Goal: Task Accomplishment & Management: Use online tool/utility

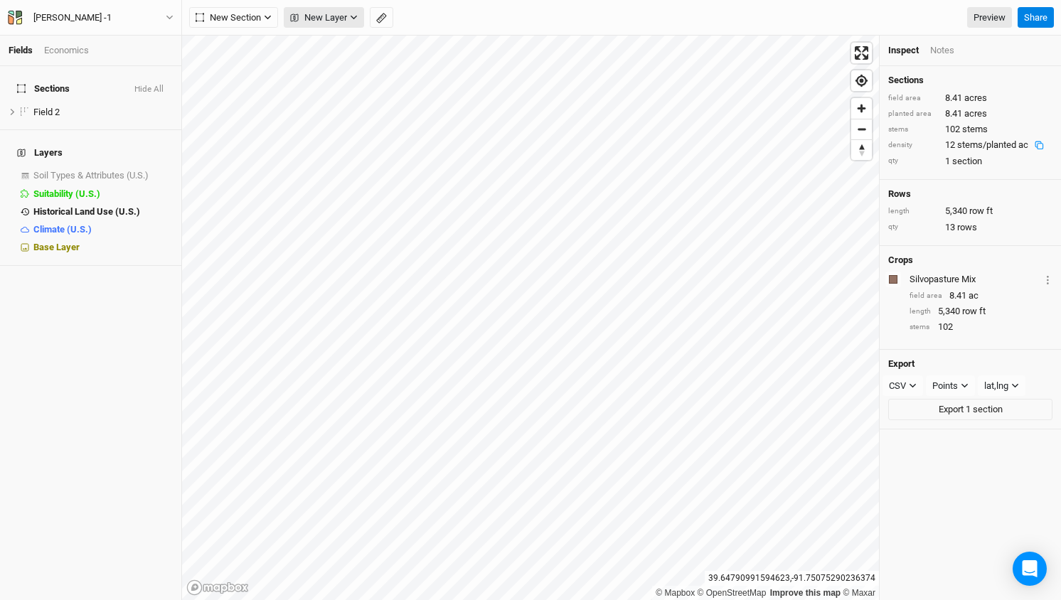
click at [356, 28] on button "New Layer" at bounding box center [324, 17] width 80 height 21
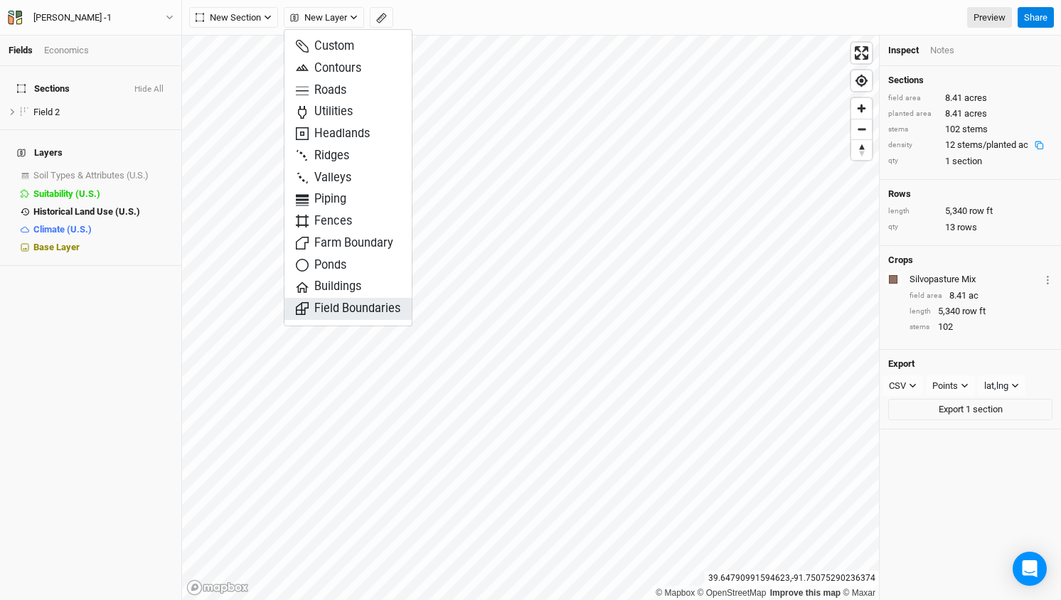
click at [354, 302] on span "Field Boundaries" at bounding box center [348, 309] width 105 height 16
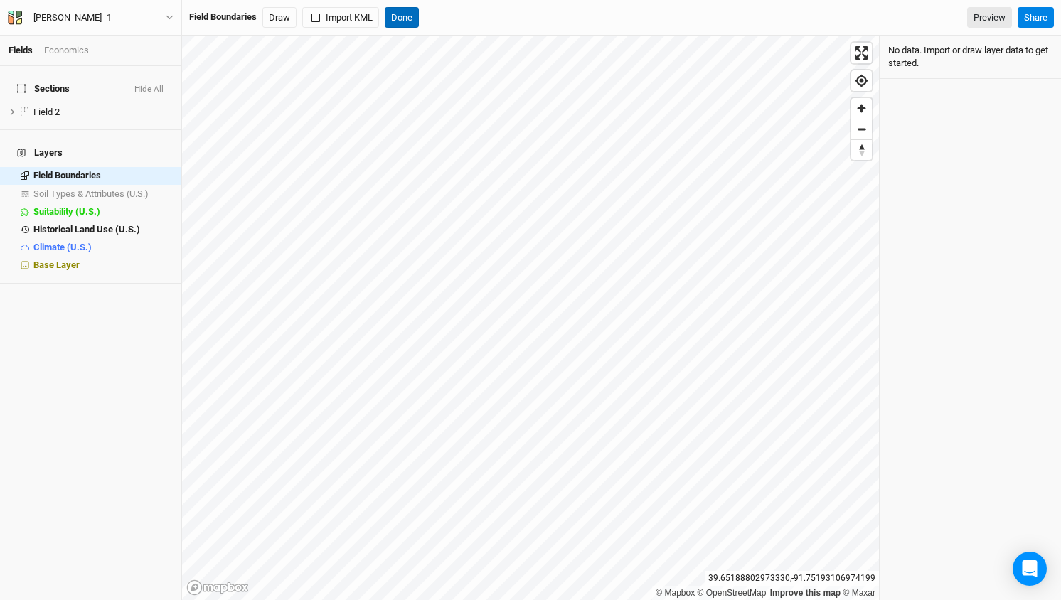
click at [407, 18] on button "Done" at bounding box center [402, 17] width 34 height 21
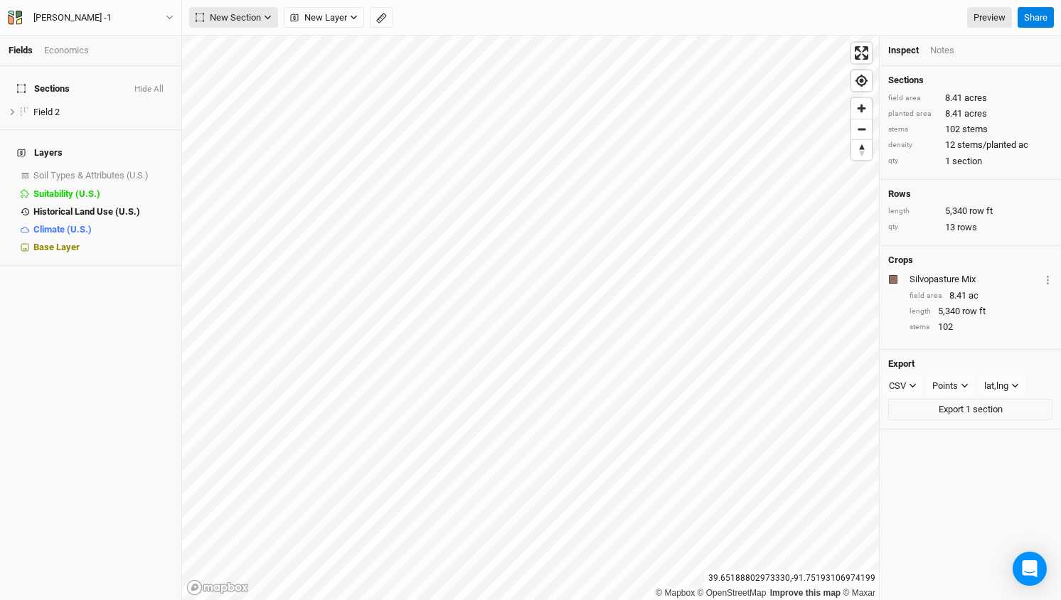
click at [263, 17] on button "New Section" at bounding box center [233, 17] width 89 height 21
click at [353, 28] on button "New Layer" at bounding box center [324, 17] width 80 height 21
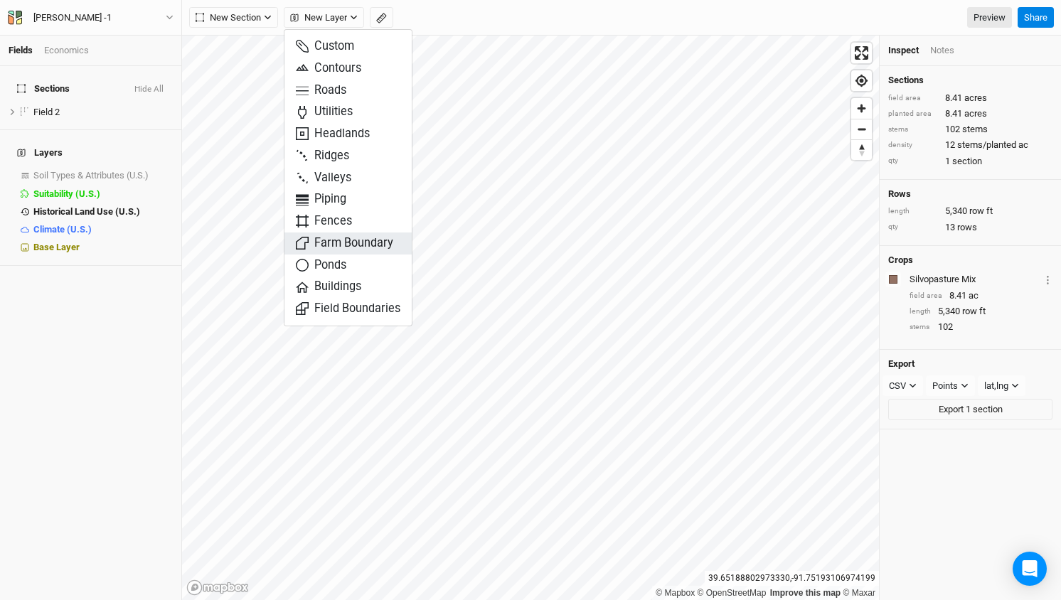
click at [369, 248] on button "Farm Boundary" at bounding box center [348, 244] width 127 height 22
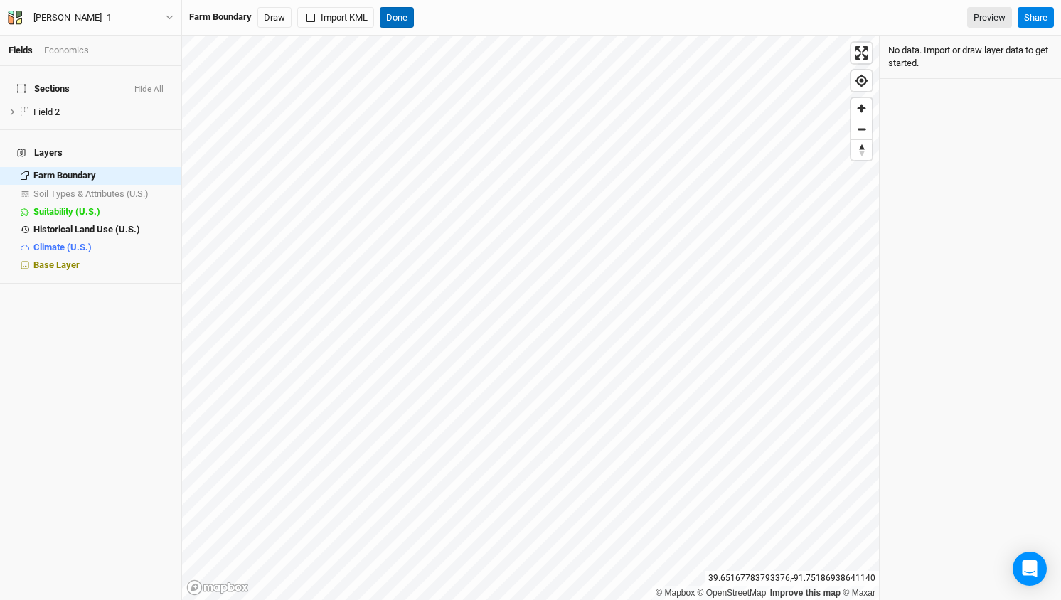
click at [398, 21] on button "Done" at bounding box center [397, 17] width 34 height 21
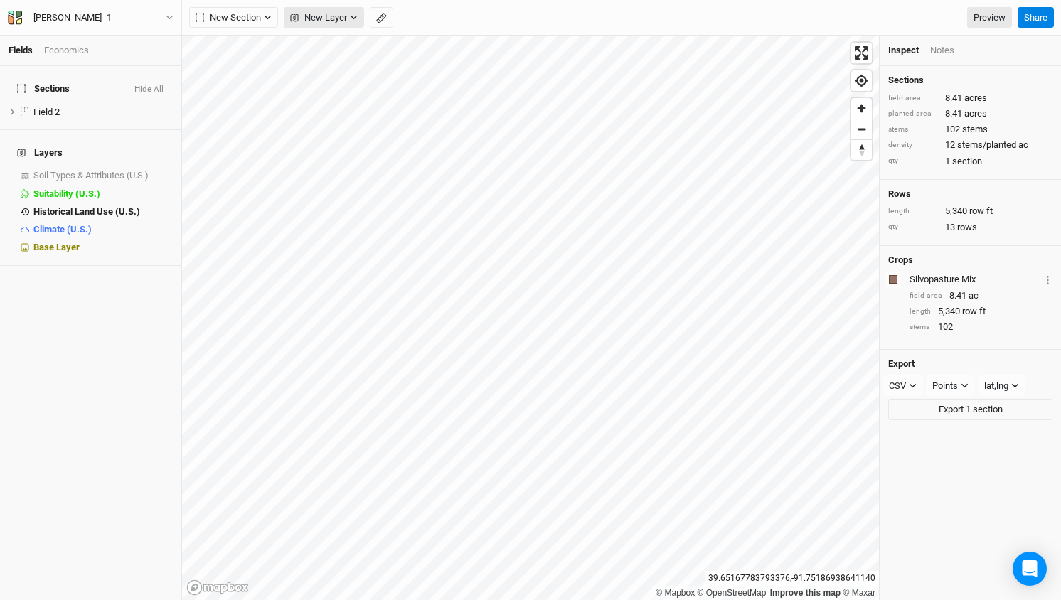
click at [349, 18] on button "New Layer" at bounding box center [324, 17] width 80 height 21
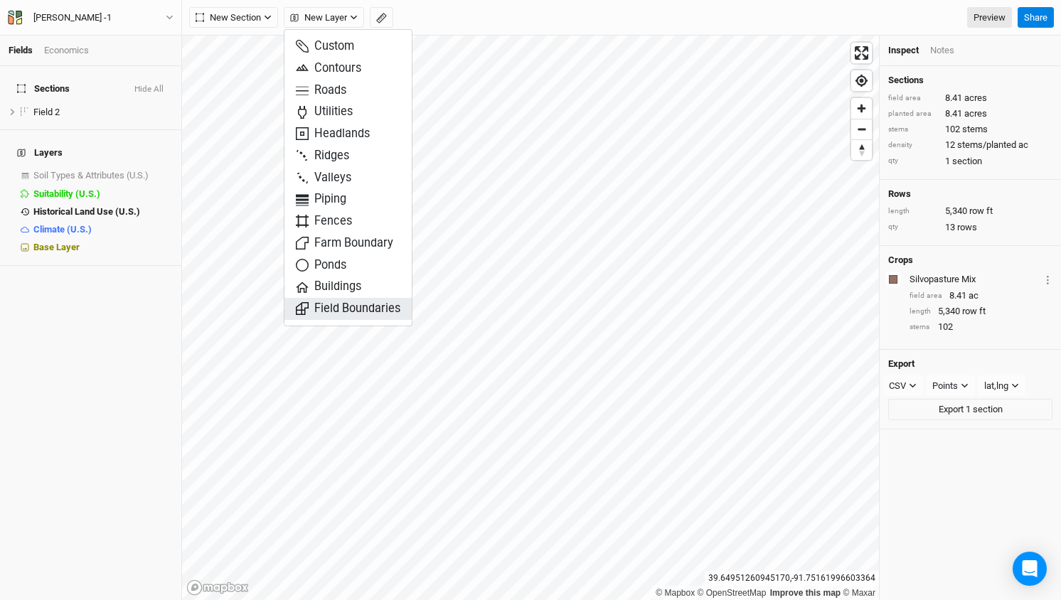
click at [365, 305] on span "Field Boundaries" at bounding box center [348, 309] width 105 height 16
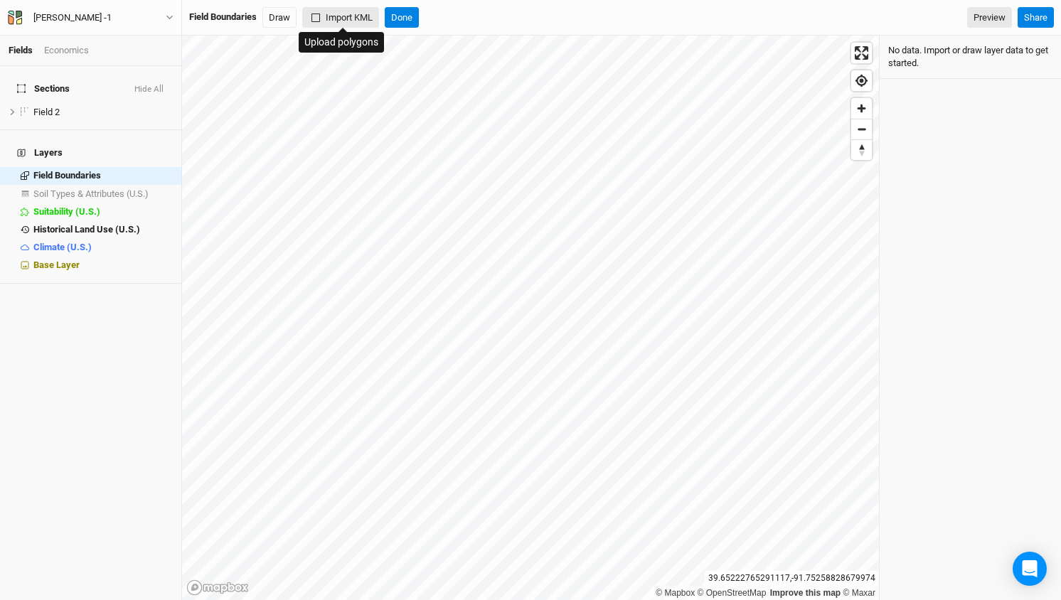
click at [353, 21] on button "Import KML" at bounding box center [340, 17] width 77 height 21
click at [400, 28] on button "Done" at bounding box center [402, 17] width 34 height 21
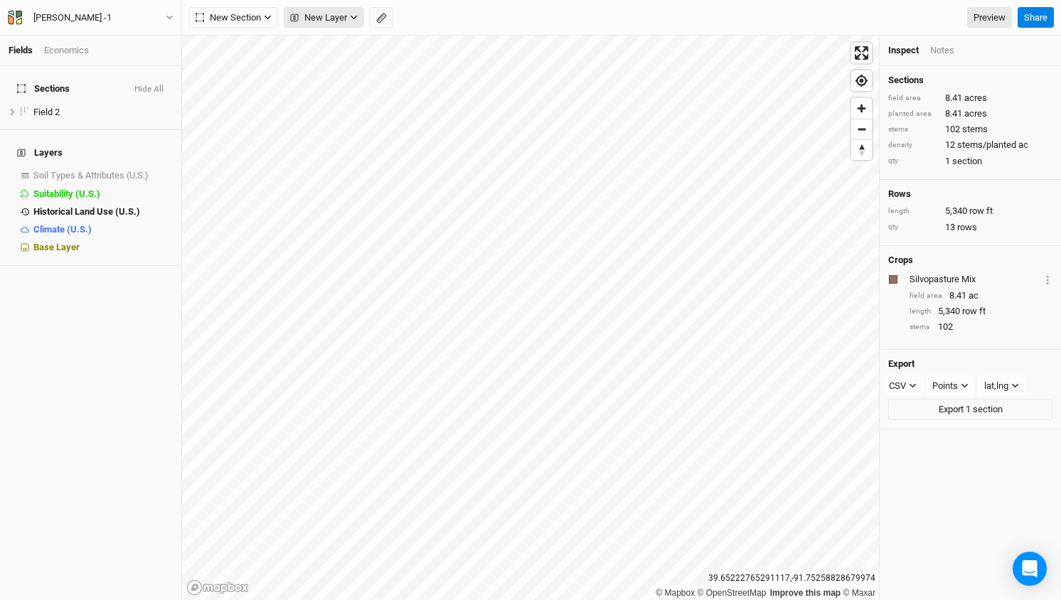
click at [358, 19] on button "New Layer" at bounding box center [324, 17] width 80 height 21
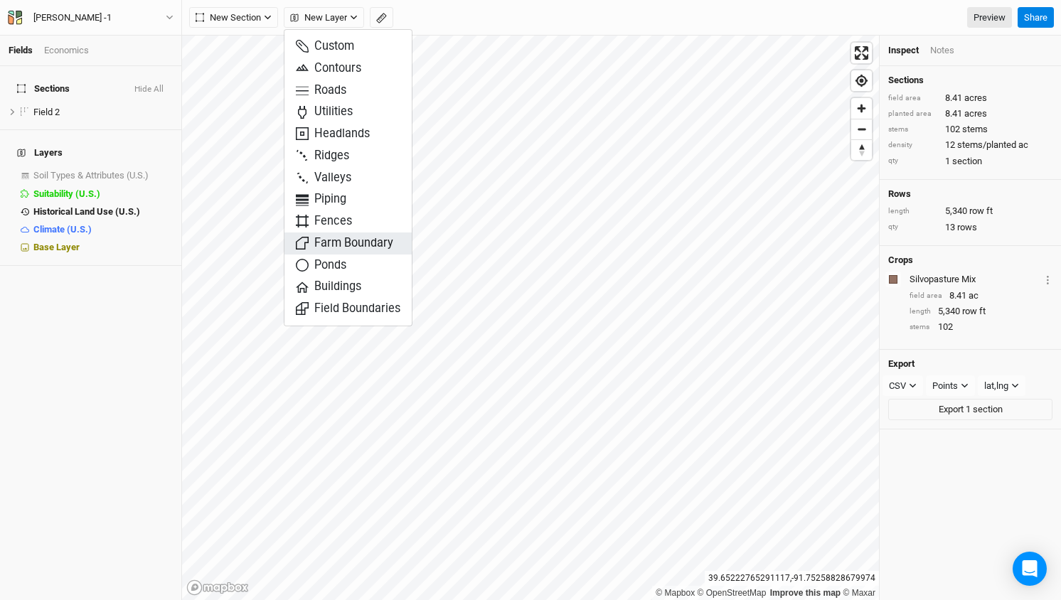
click at [358, 235] on span "Farm Boundary" at bounding box center [344, 243] width 97 height 16
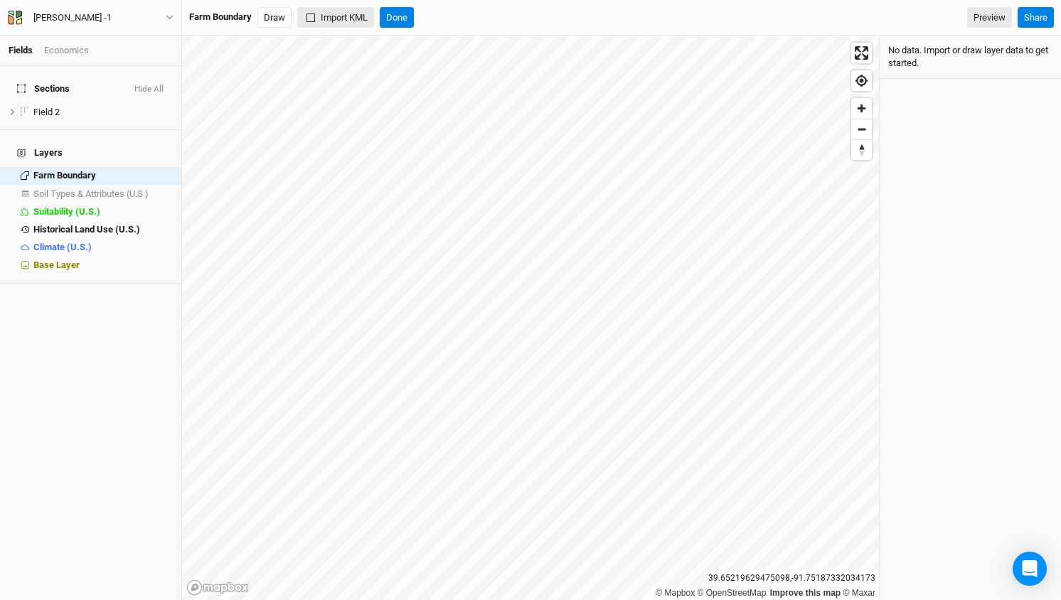
click at [356, 23] on button "Import KML" at bounding box center [335, 17] width 77 height 21
click at [409, 25] on button "Done" at bounding box center [397, 17] width 34 height 21
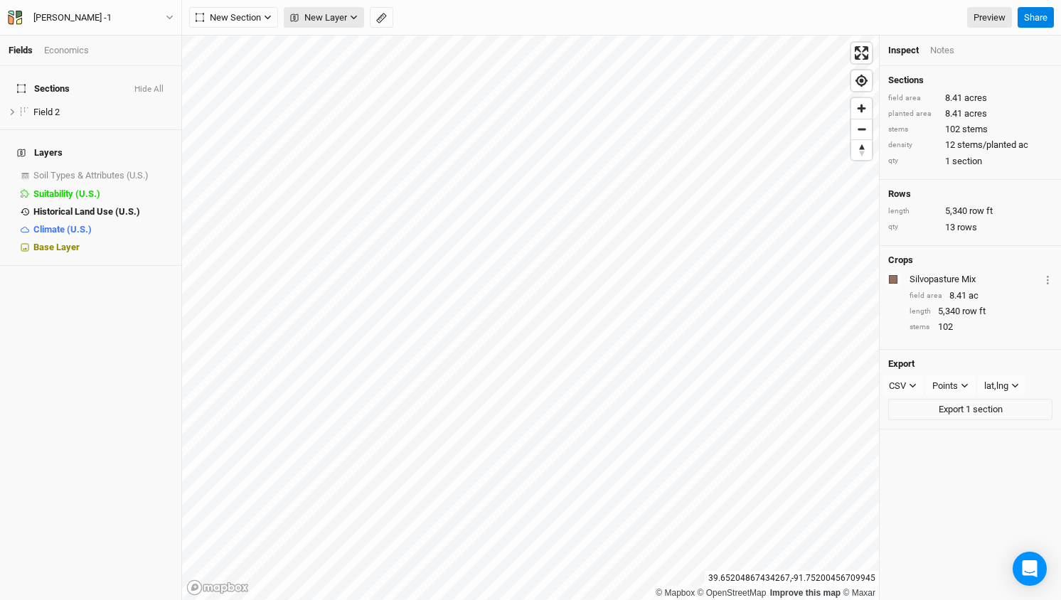
click at [347, 16] on span "New Layer" at bounding box center [318, 18] width 57 height 14
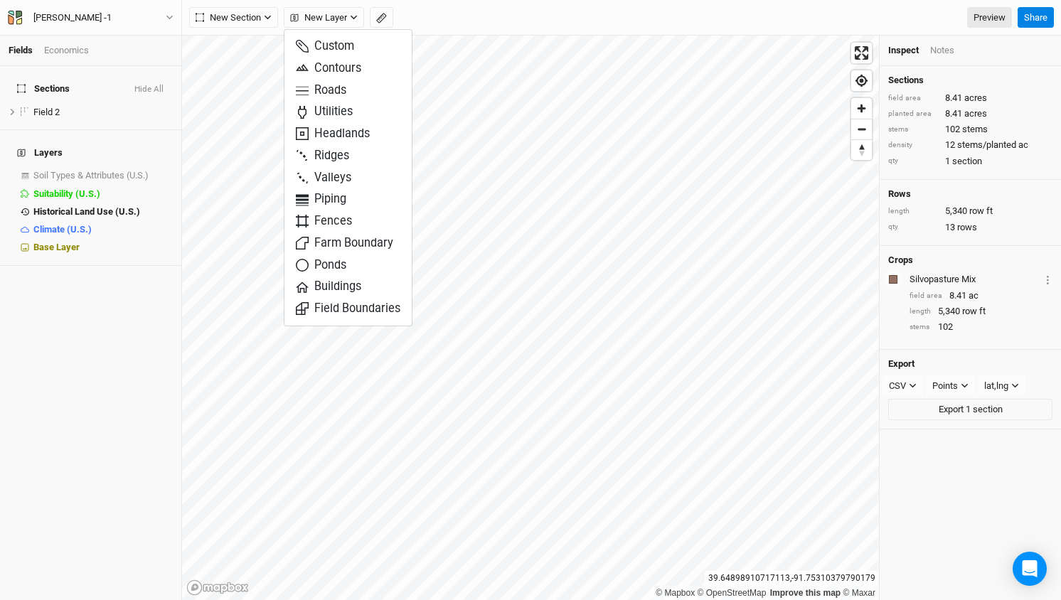
click at [150, 391] on div "Sections Hide All Field 2 hide Layers Soil Types & Attributes (U.S.) show Suita…" at bounding box center [90, 333] width 181 height 534
